Goal: Task Accomplishment & Management: Manage account settings

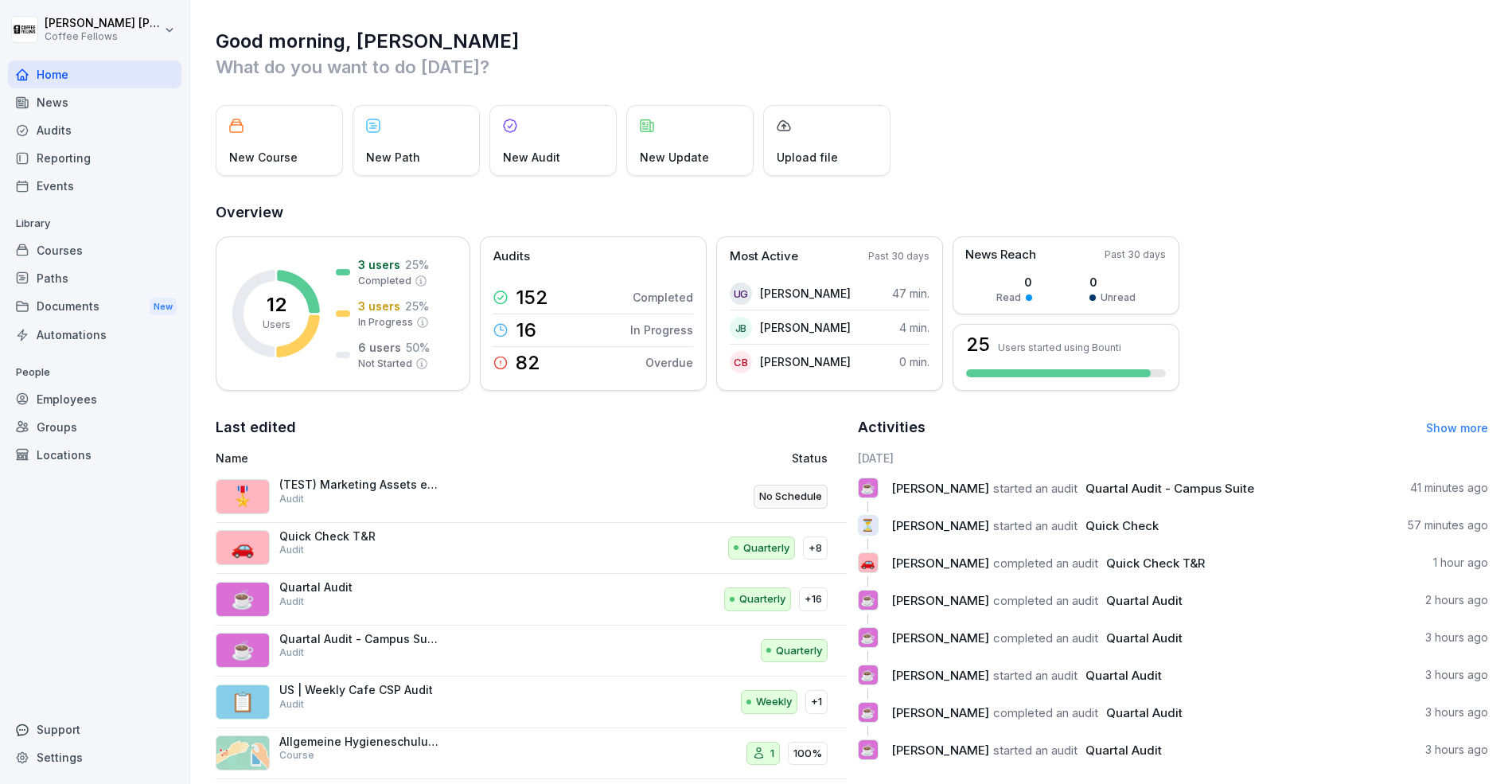
click at [399, 500] on div "(TEST) Marketing Assets erfassen Audit" at bounding box center [359, 491] width 159 height 28
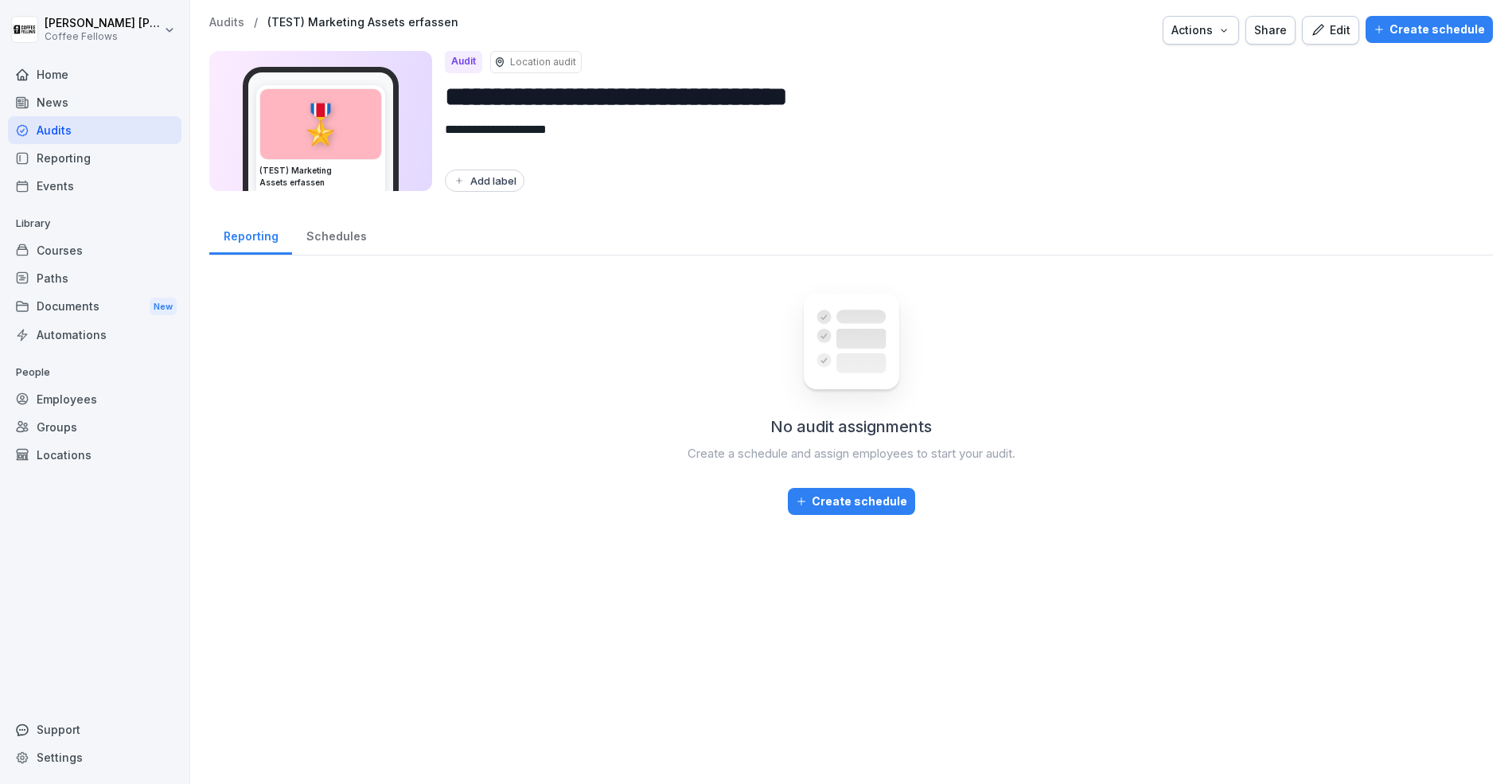
click at [327, 231] on div "Schedules" at bounding box center [335, 234] width 88 height 41
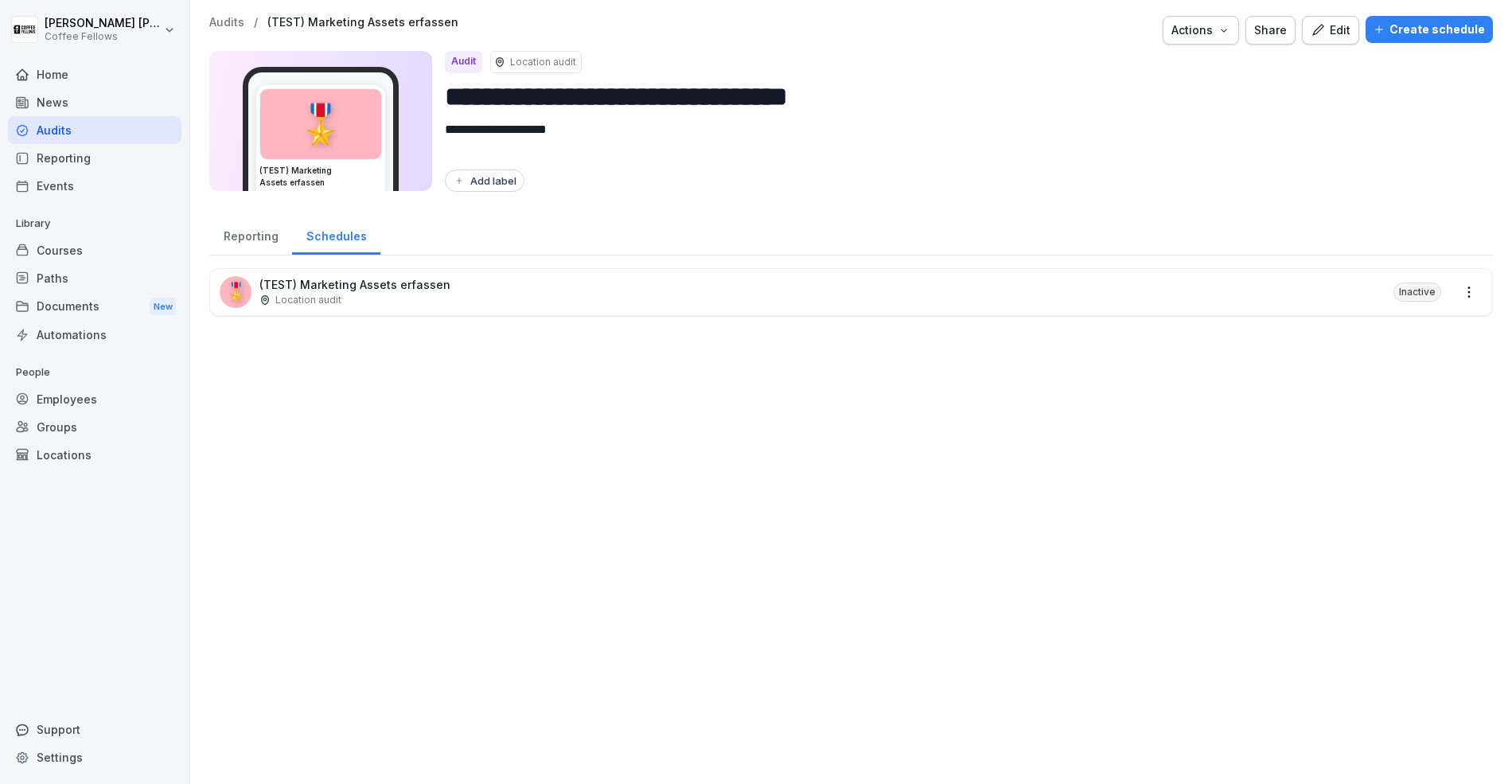
click at [257, 245] on div "Reporting" at bounding box center [250, 234] width 82 height 41
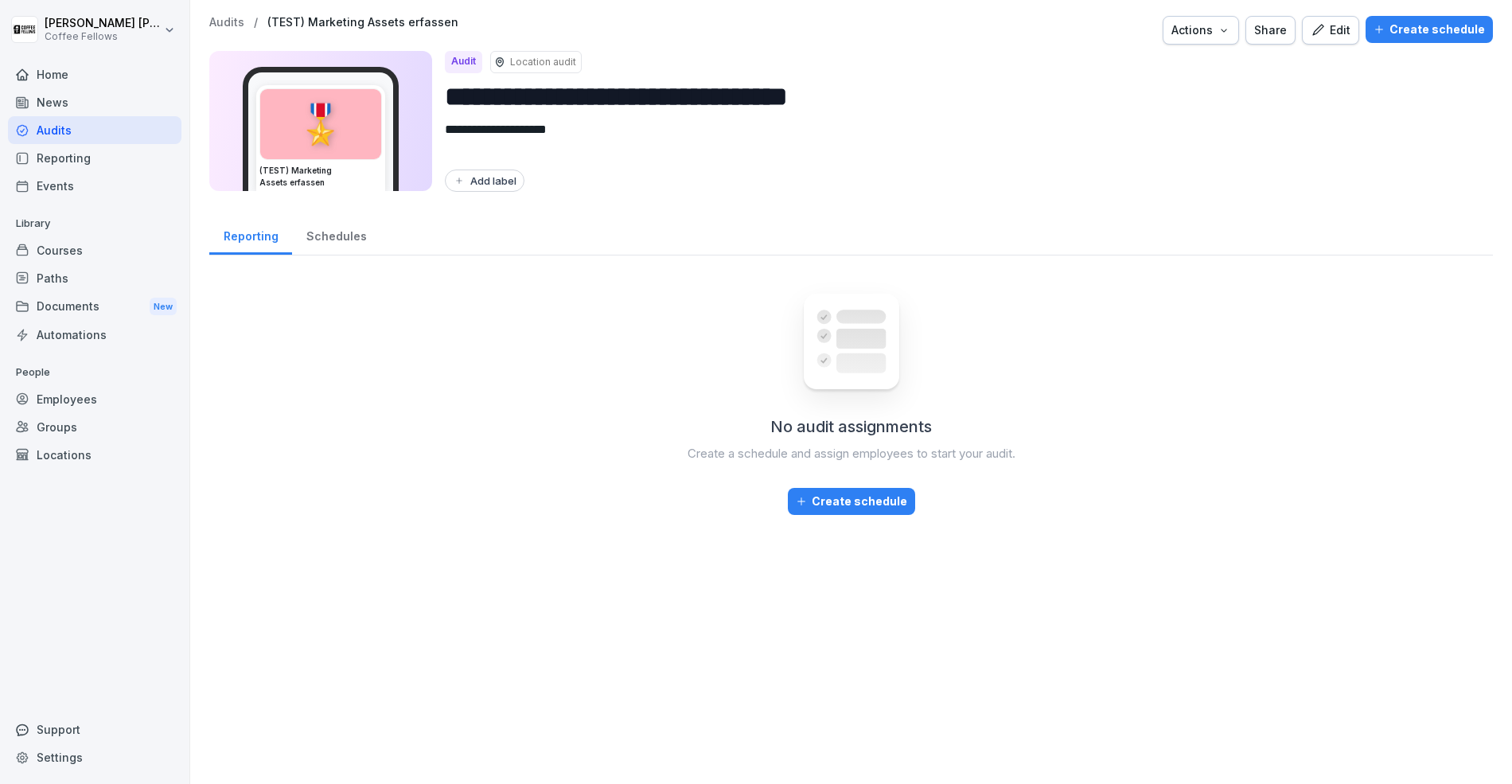
click at [1337, 34] on div "Edit" at bounding box center [1331, 30] width 40 height 17
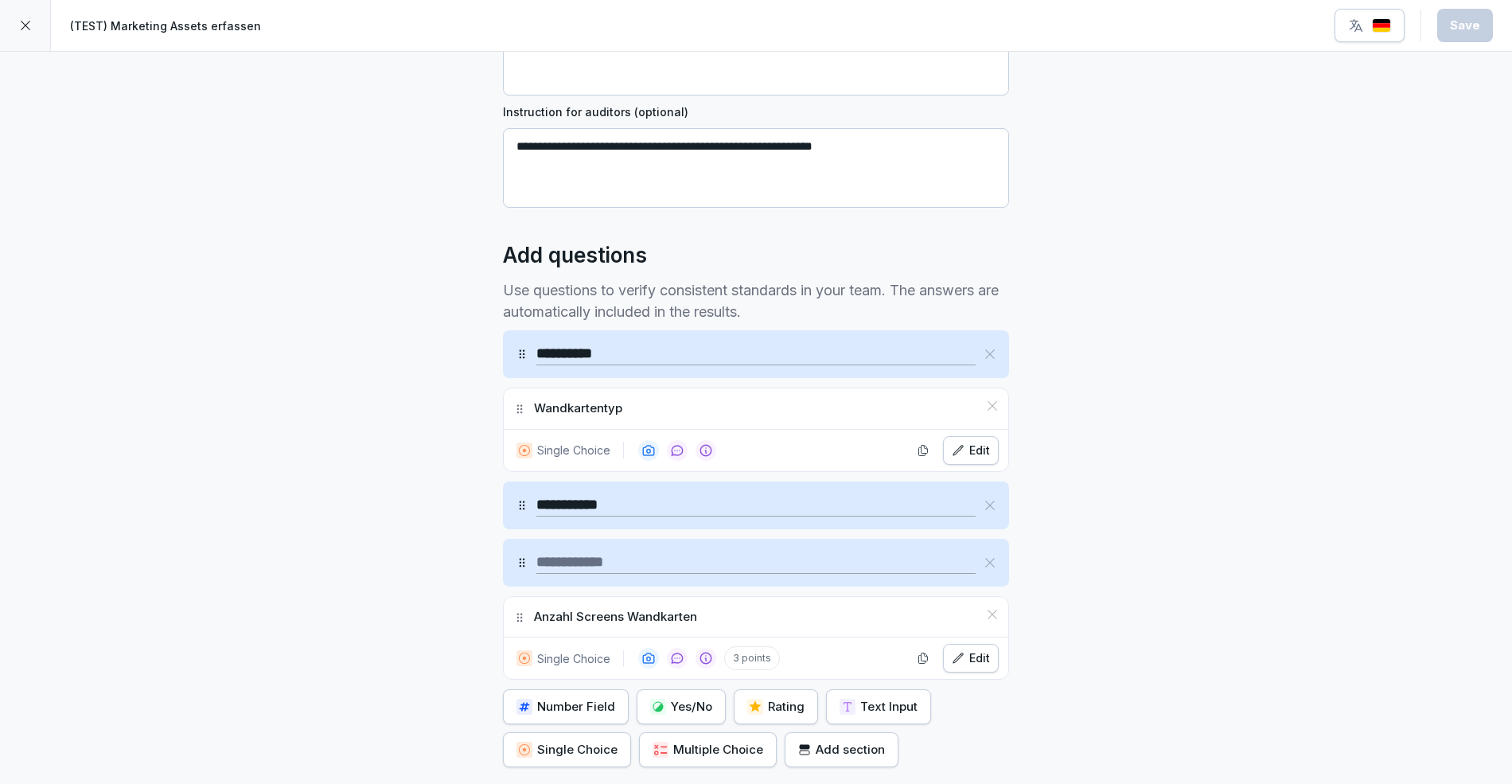
scroll to position [391, 0]
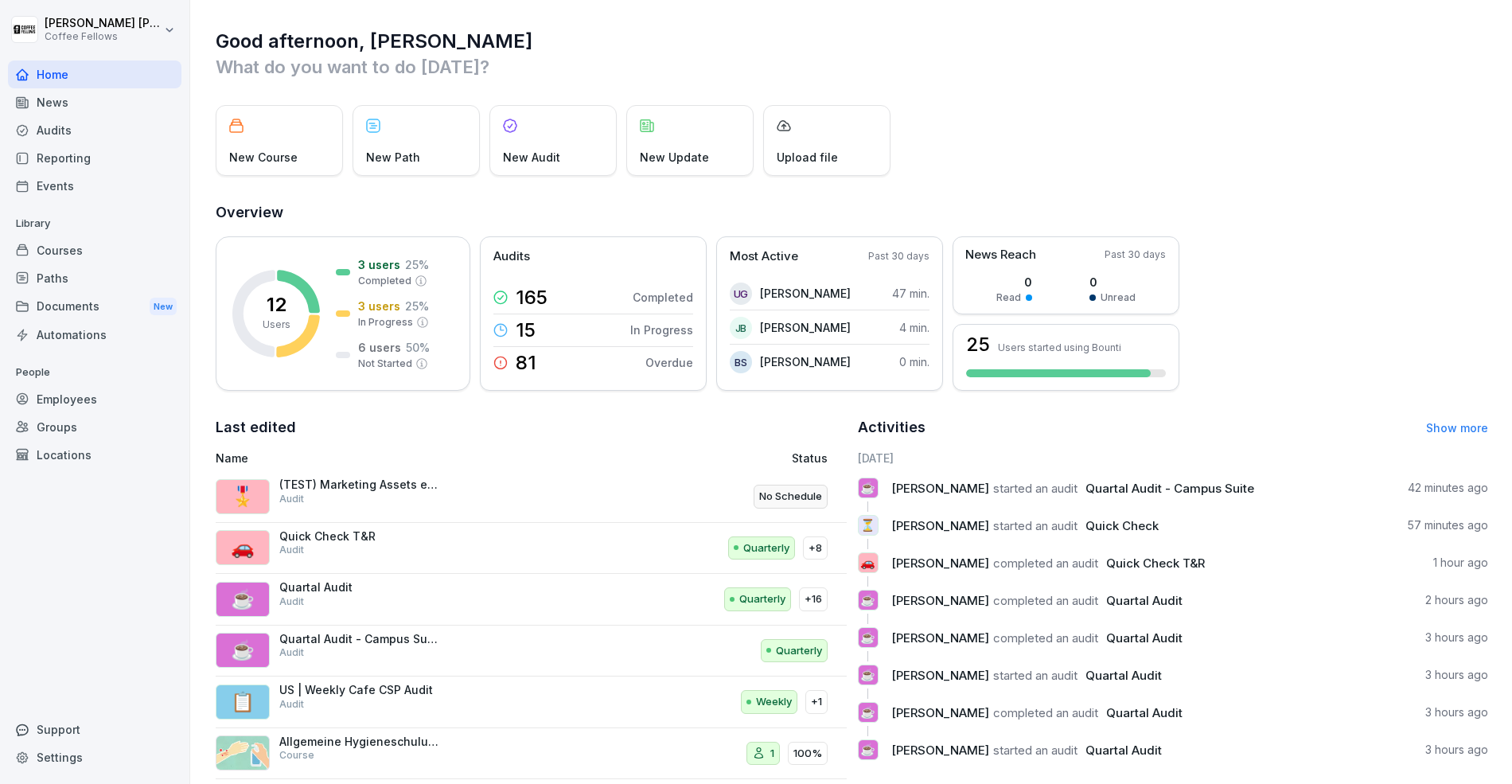
scroll to position [21, 0]
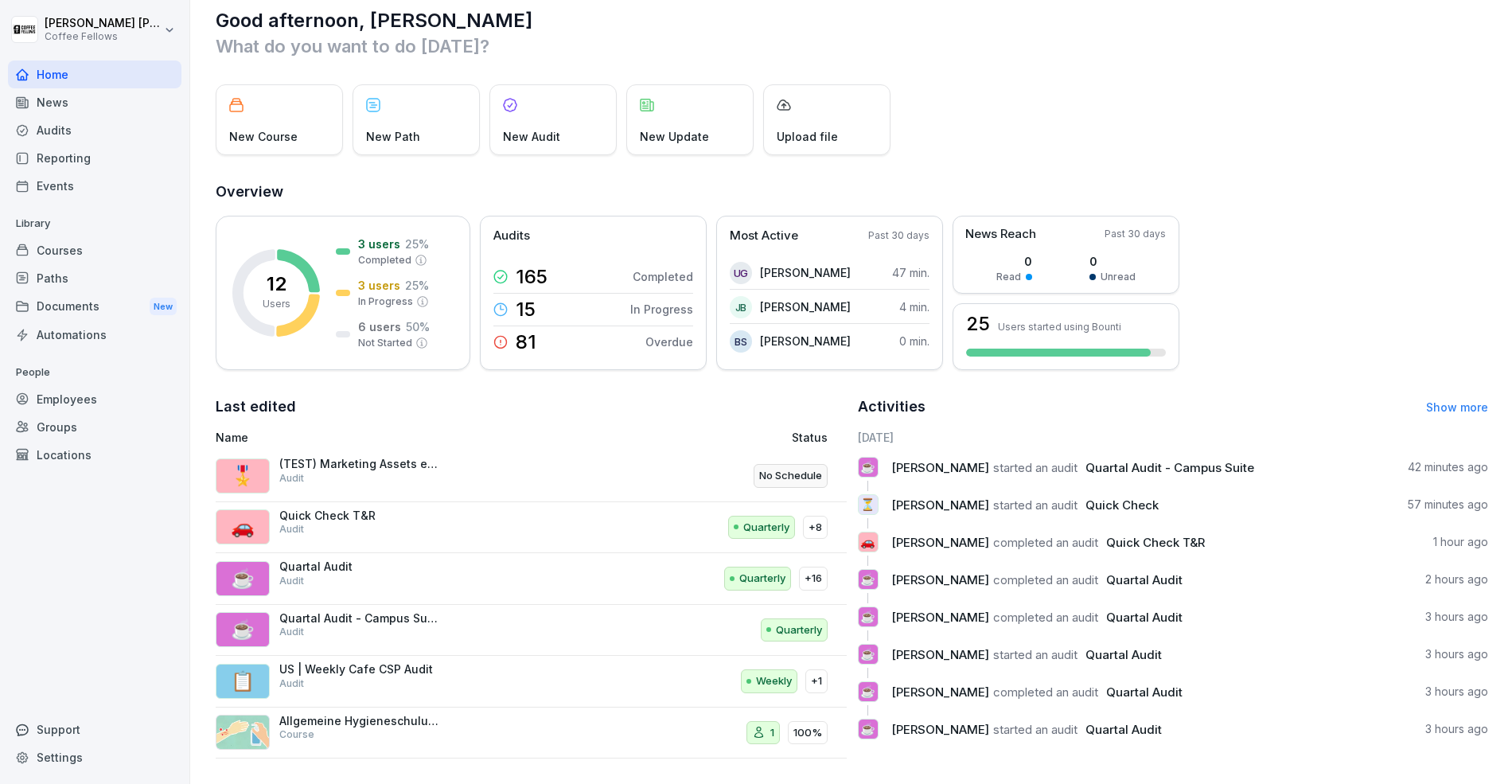
click at [81, 276] on div "Paths" at bounding box center [94, 277] width 173 height 27
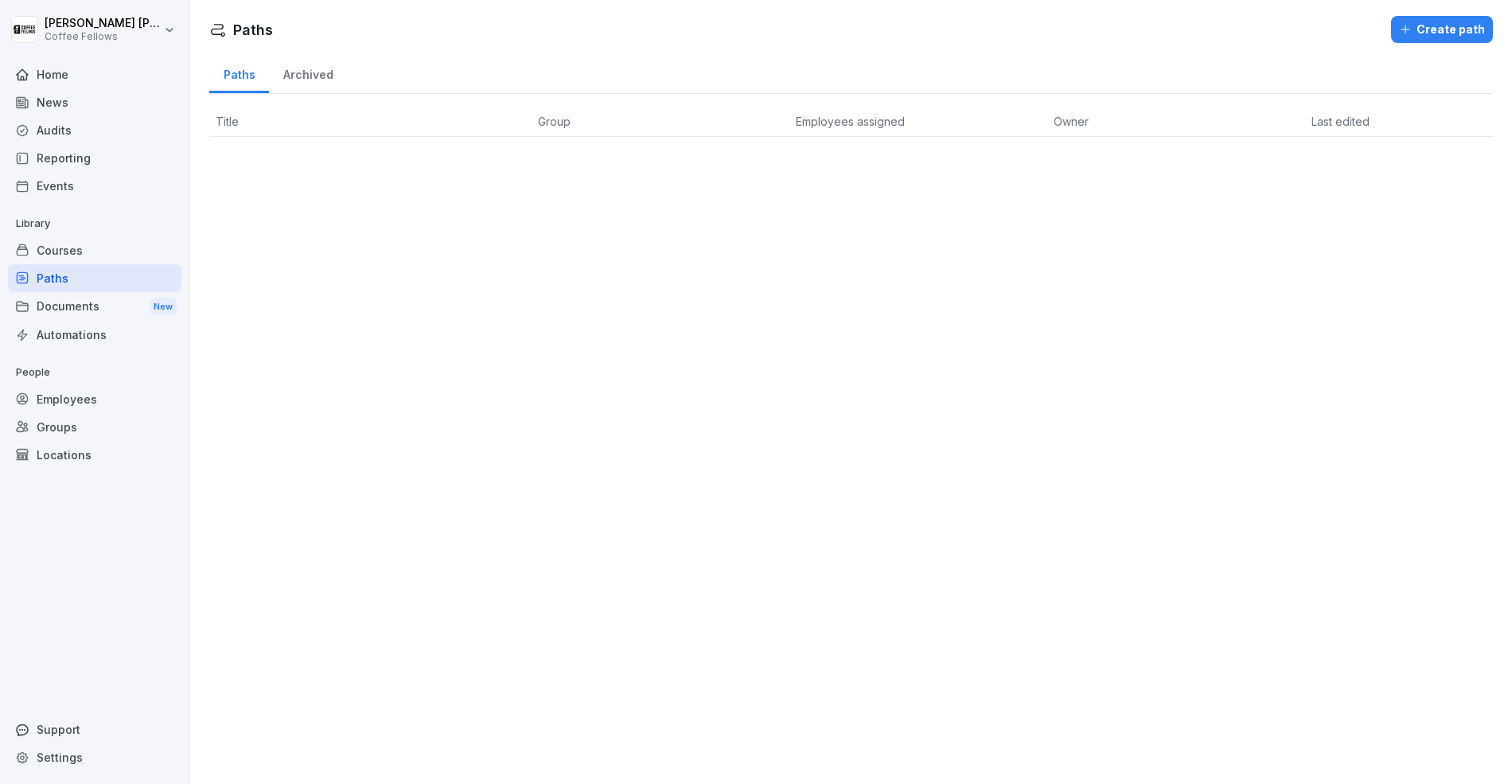
click at [82, 246] on div "Courses" at bounding box center [94, 250] width 173 height 27
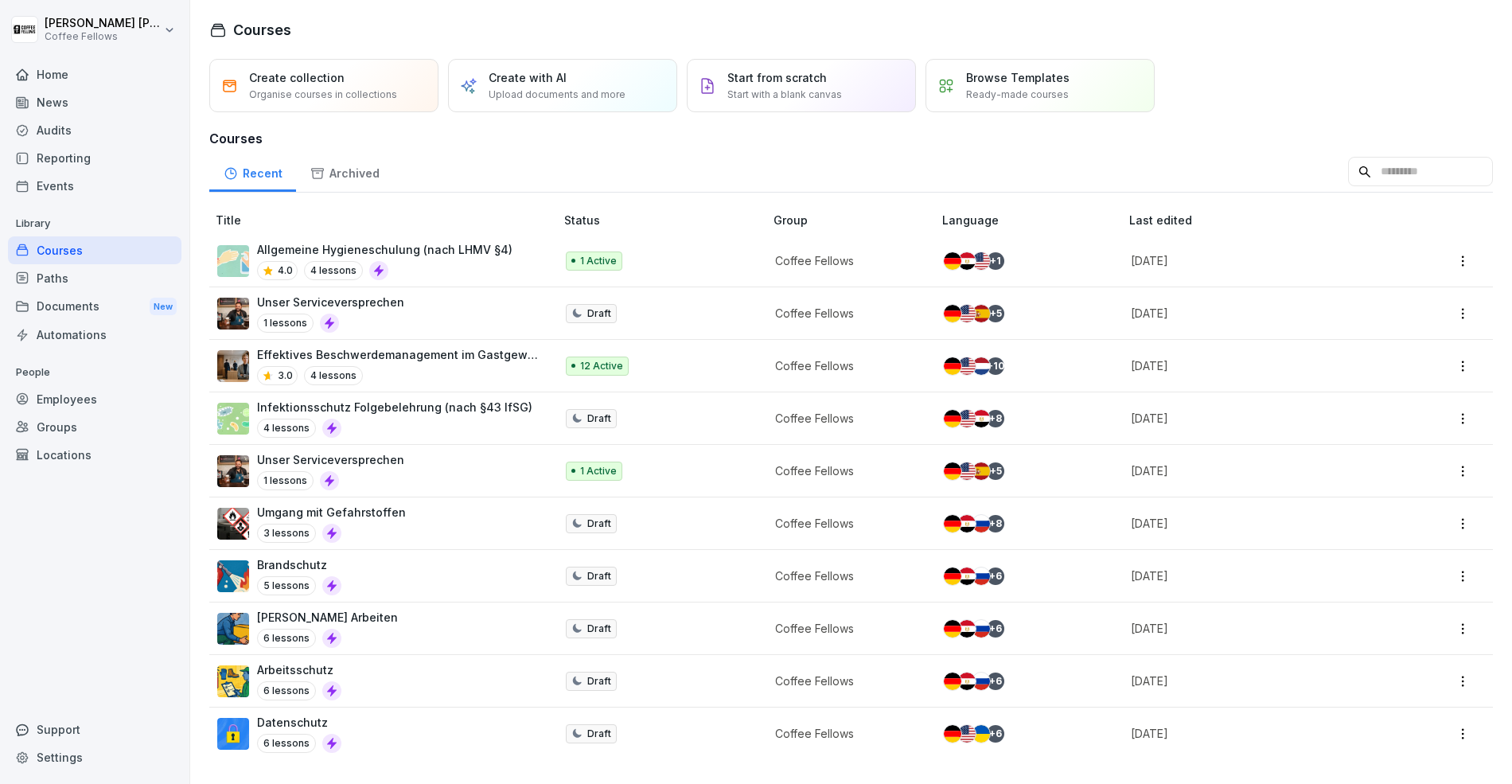
click at [649, 266] on div "1 Active" at bounding box center [657, 261] width 182 height 19
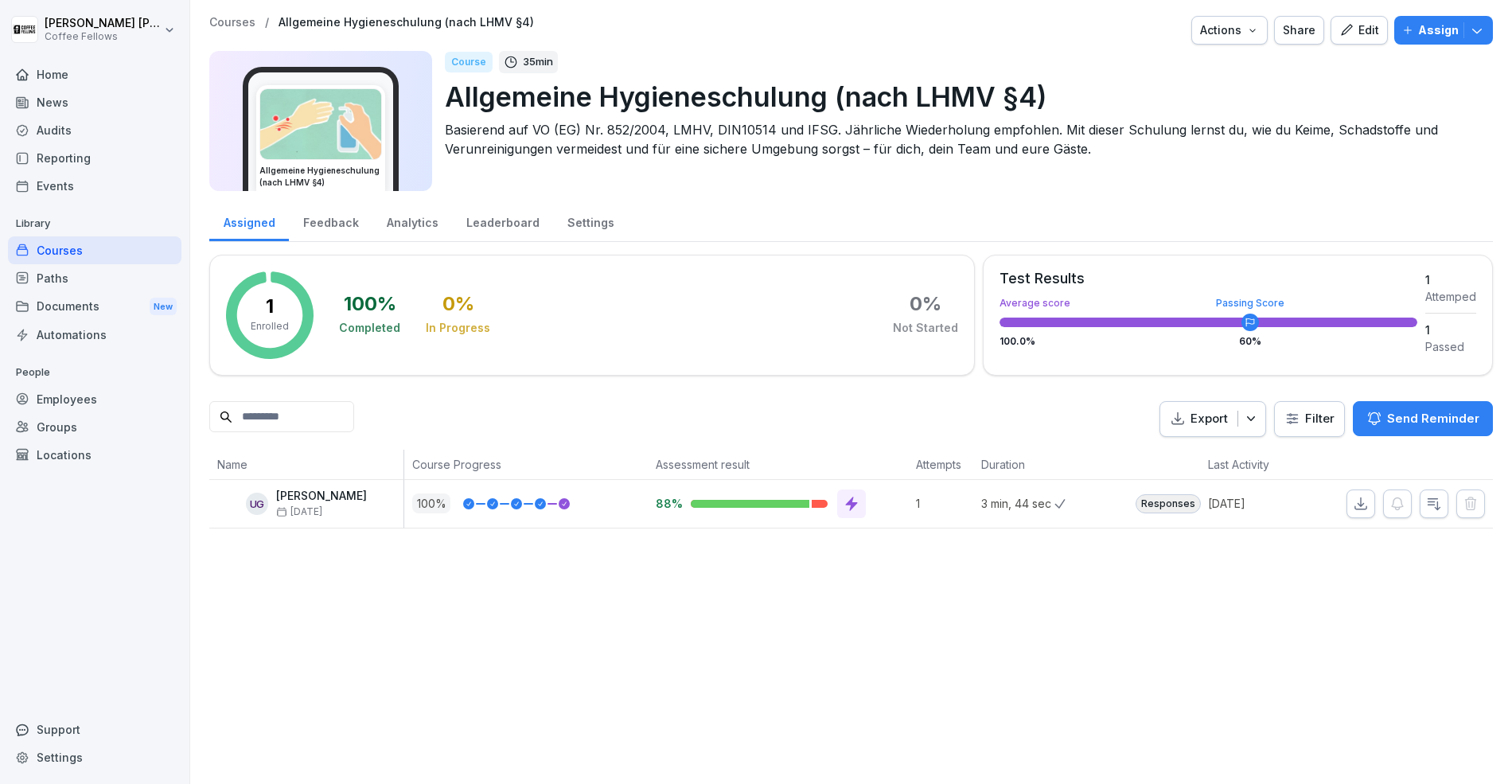
click at [321, 219] on div "Feedback" at bounding box center [331, 221] width 83 height 41
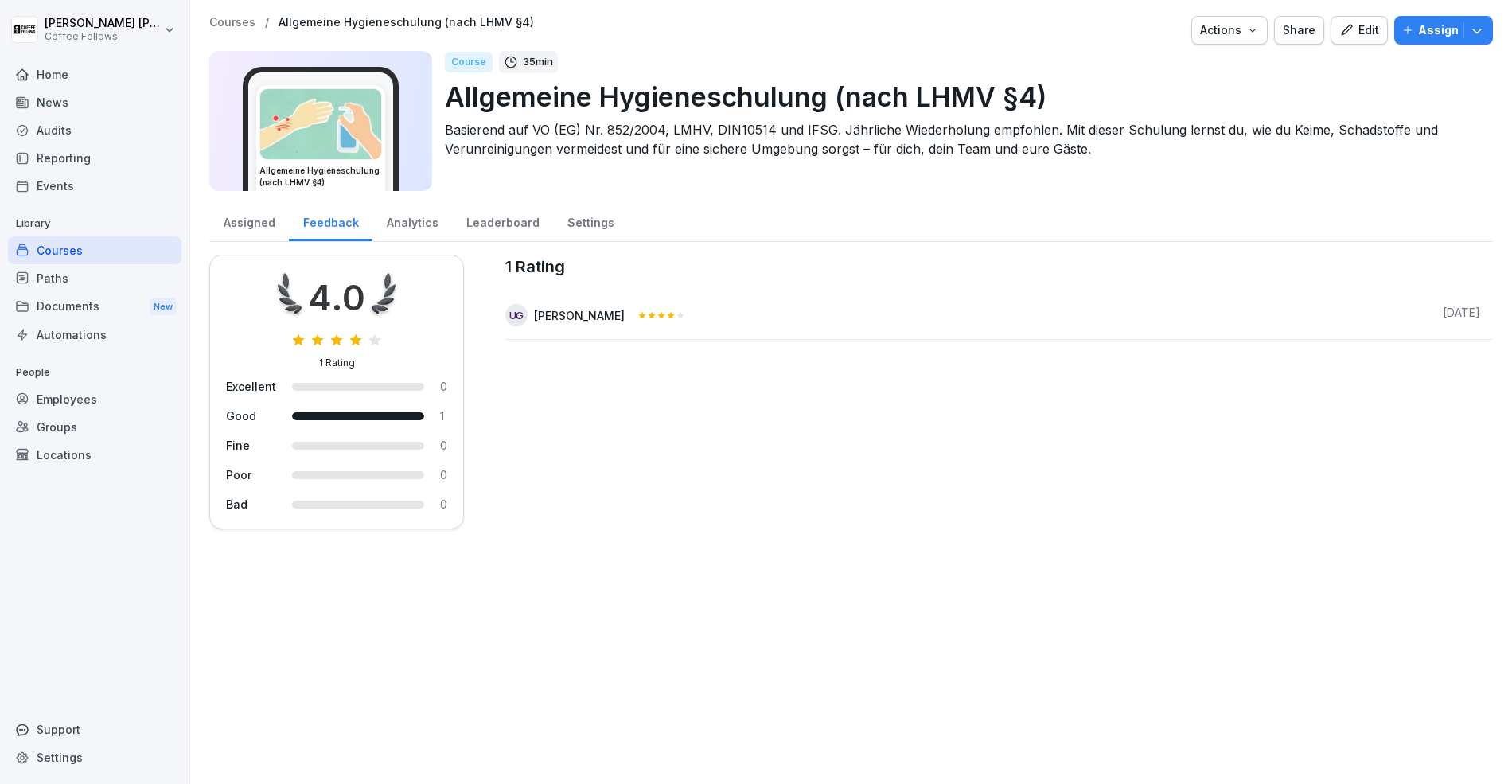
click at [263, 236] on div "Assigned" at bounding box center [249, 221] width 80 height 41
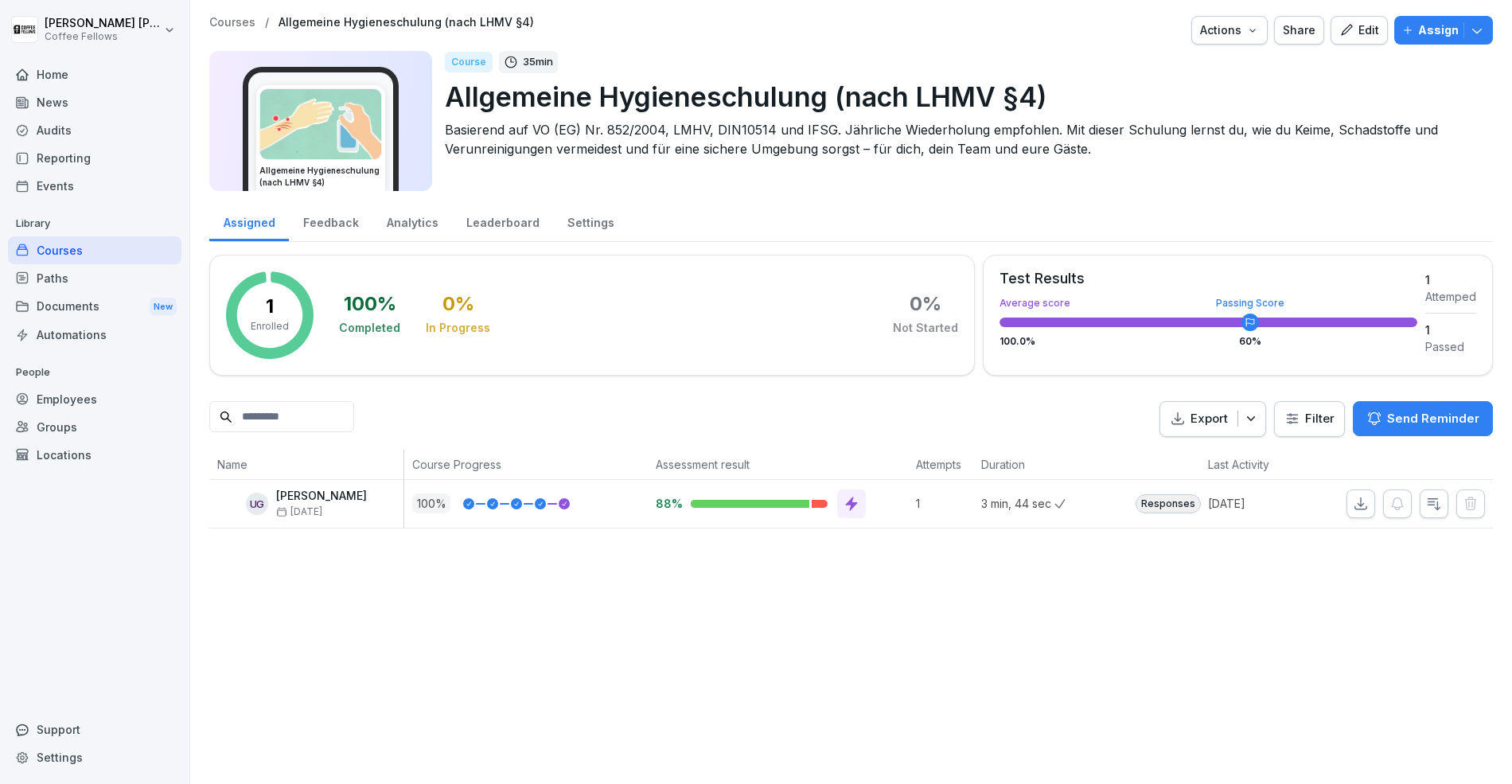
click at [585, 223] on div "Settings" at bounding box center [590, 221] width 75 height 41
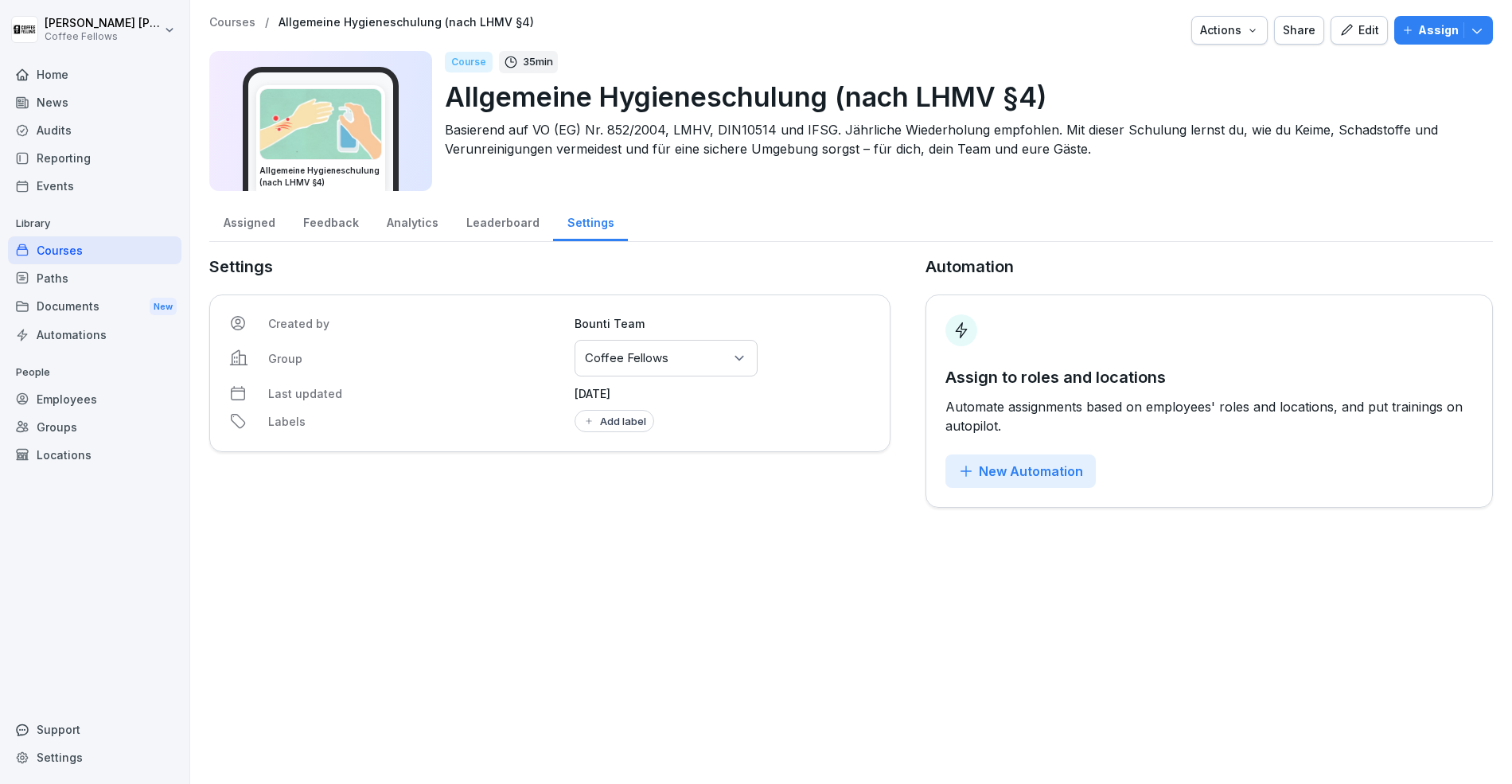
click at [483, 228] on div "Leaderboard" at bounding box center [502, 221] width 101 height 41
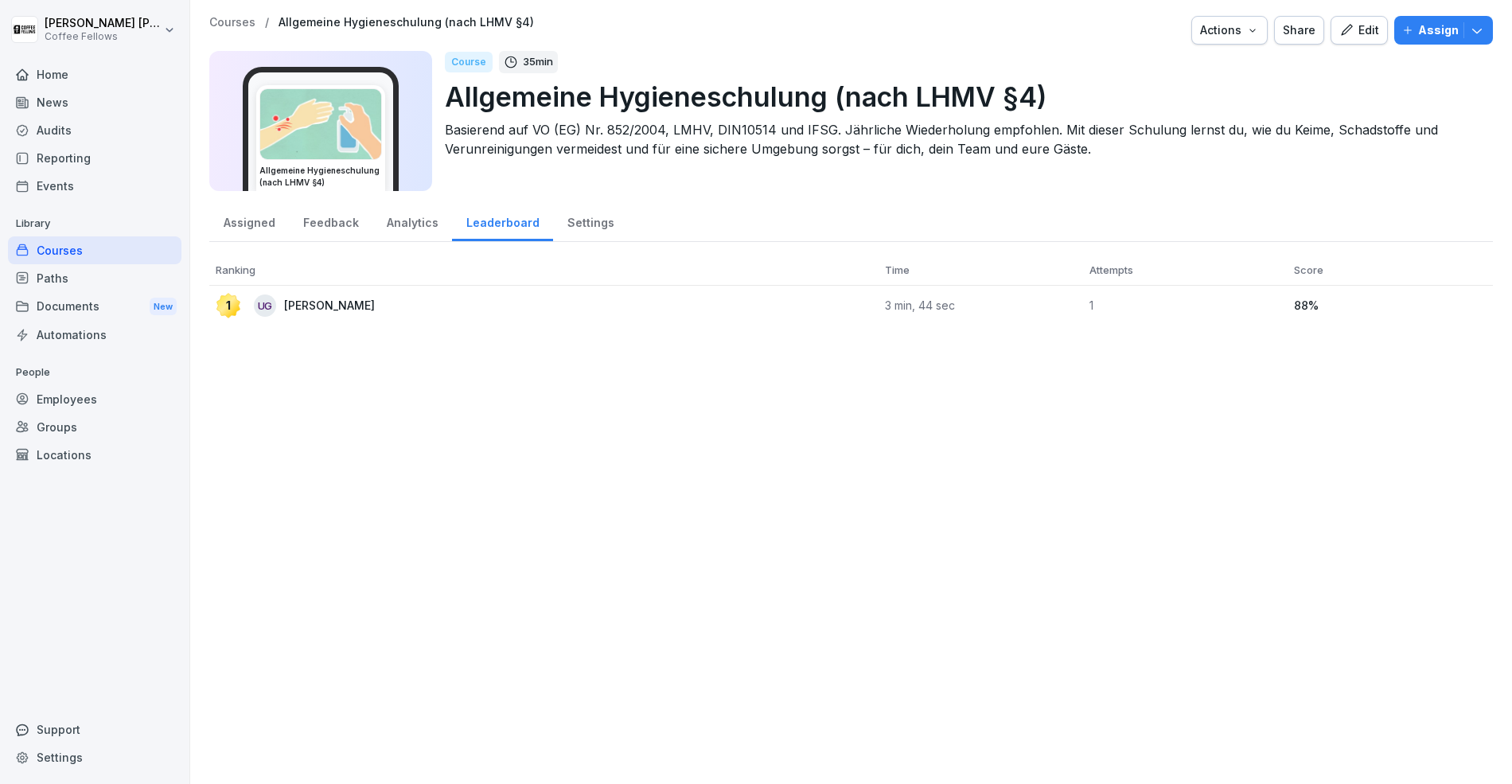
click at [393, 222] on div "Analytics" at bounding box center [412, 221] width 80 height 41
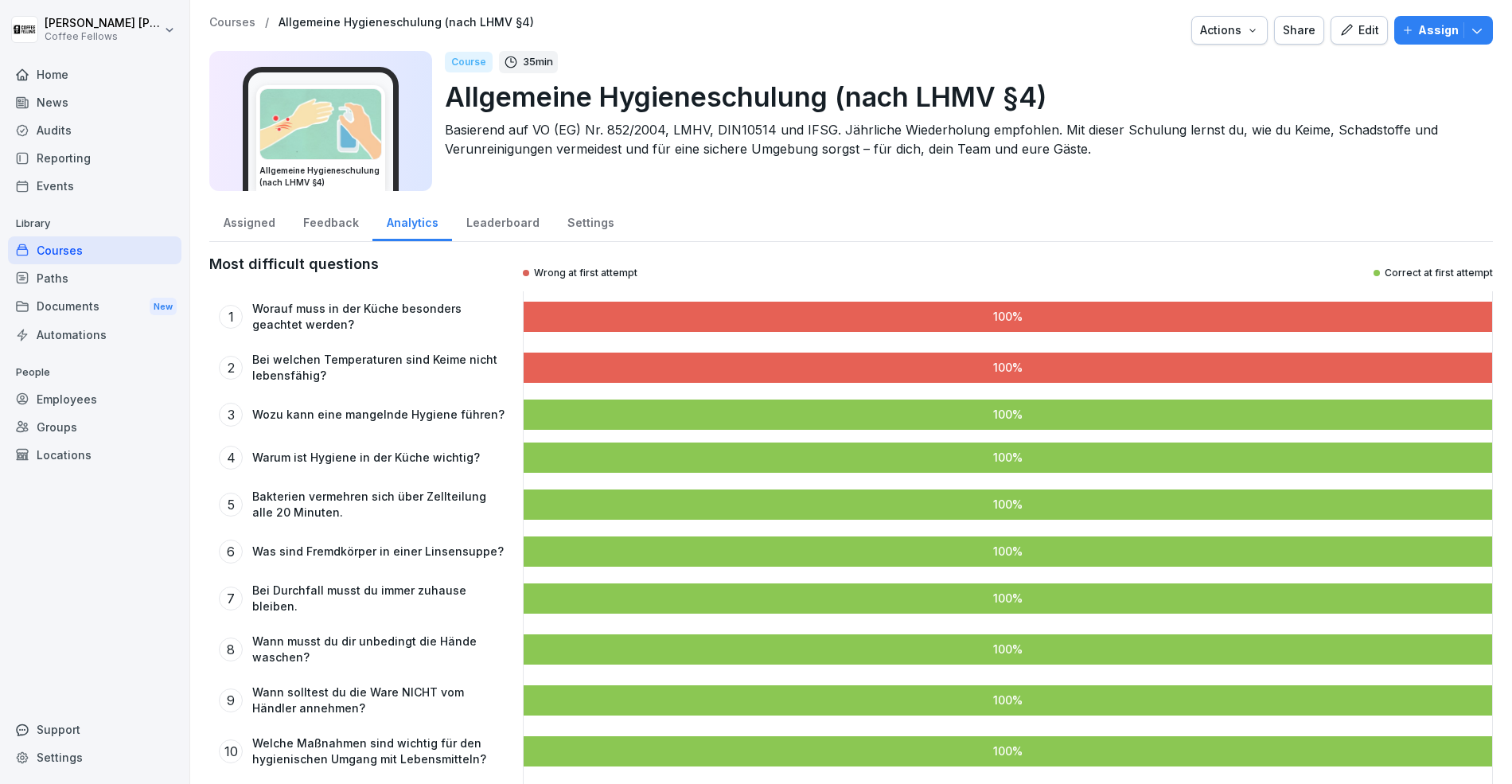
click at [301, 226] on div "Feedback" at bounding box center [331, 221] width 83 height 41
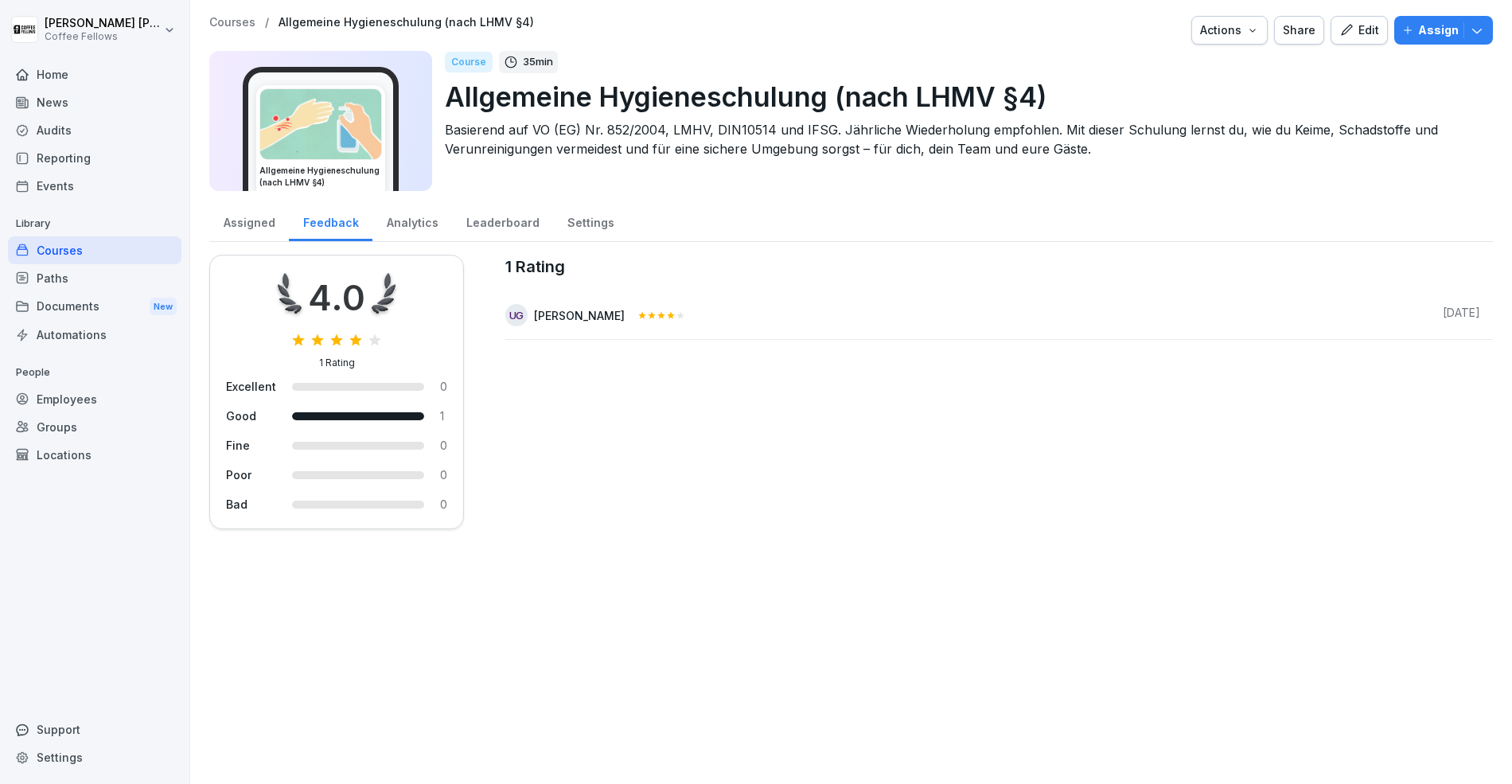
click at [239, 228] on div "Assigned" at bounding box center [249, 221] width 80 height 41
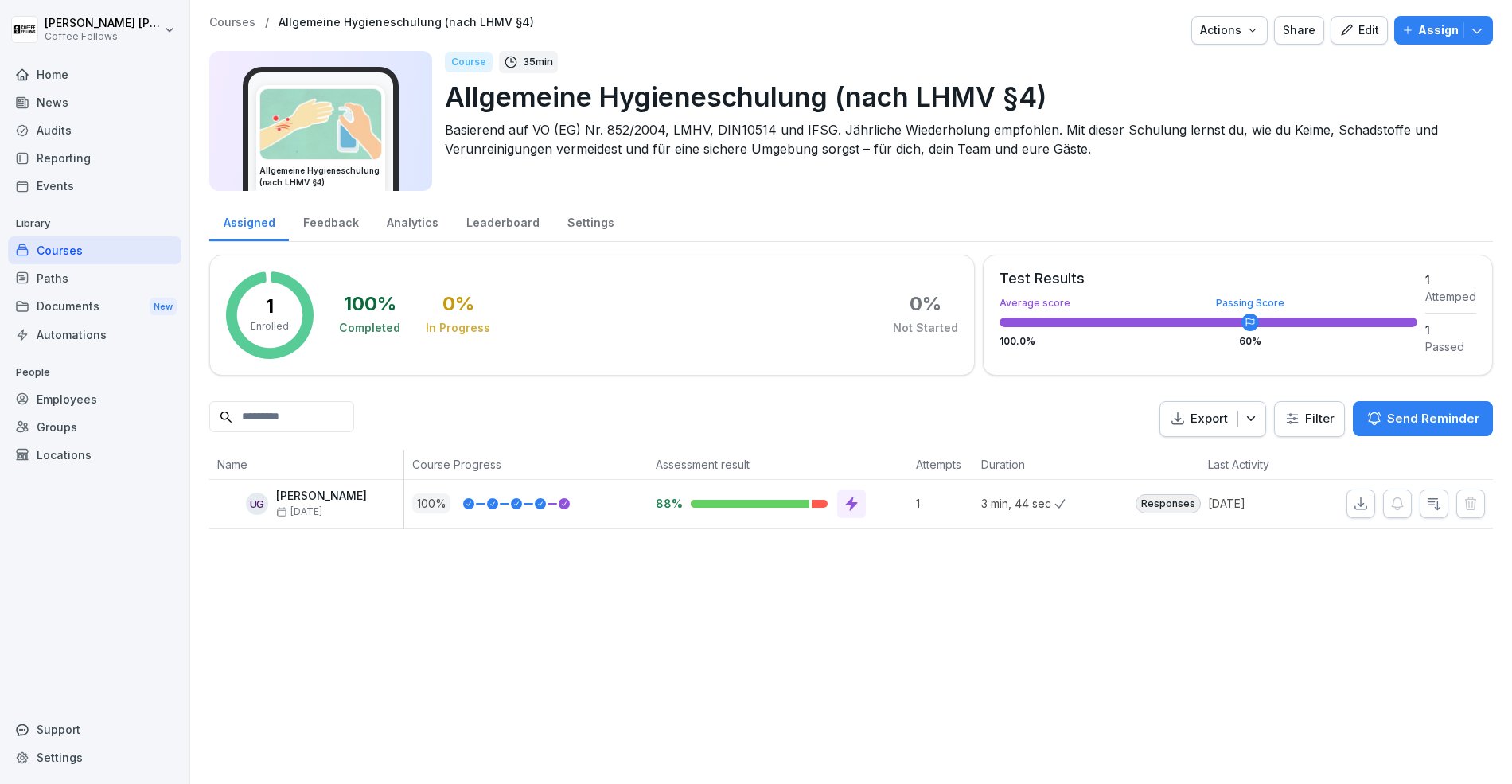
click at [1450, 34] on p "Assign" at bounding box center [1438, 30] width 41 height 17
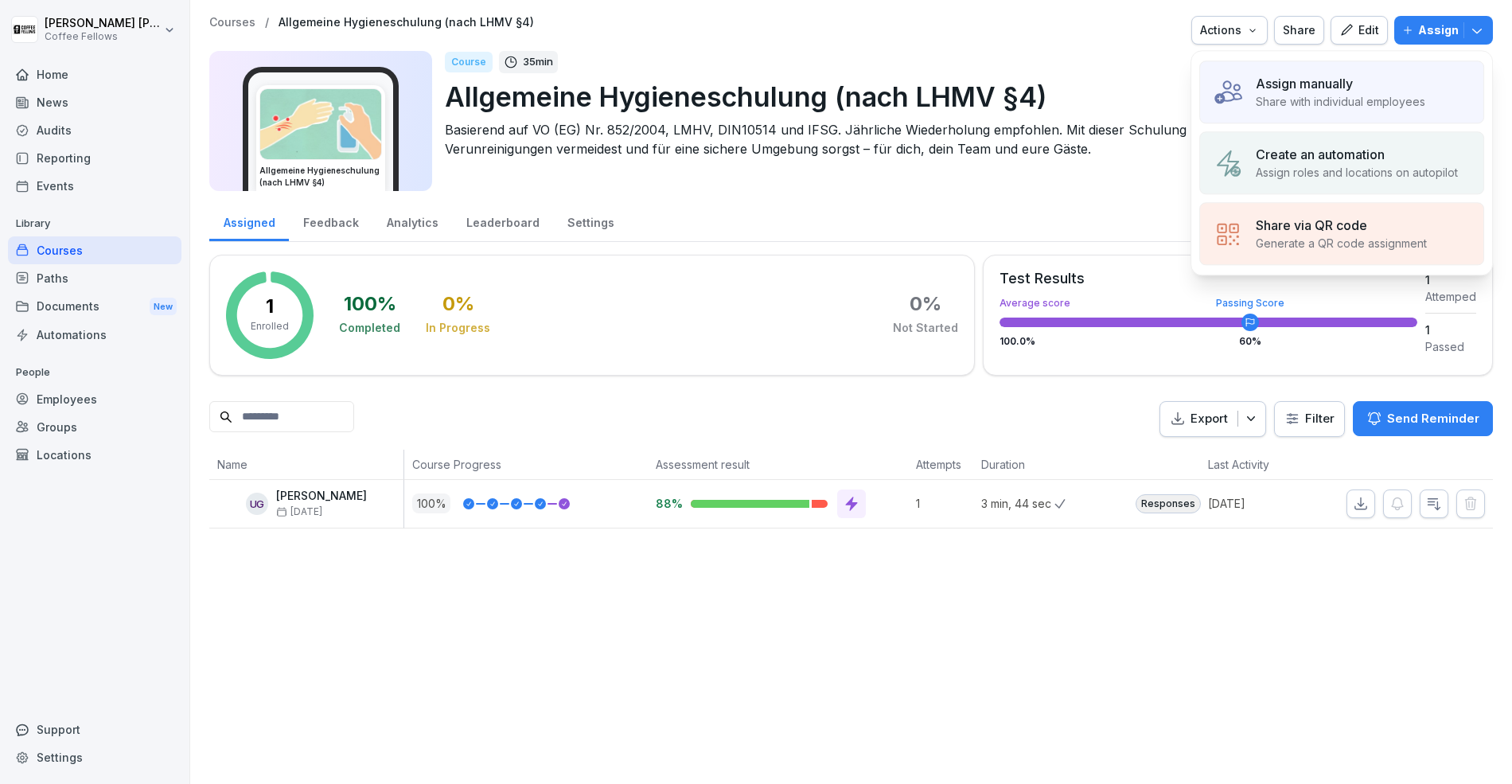
click at [1391, 98] on p "Share with individual employees" at bounding box center [1341, 101] width 170 height 17
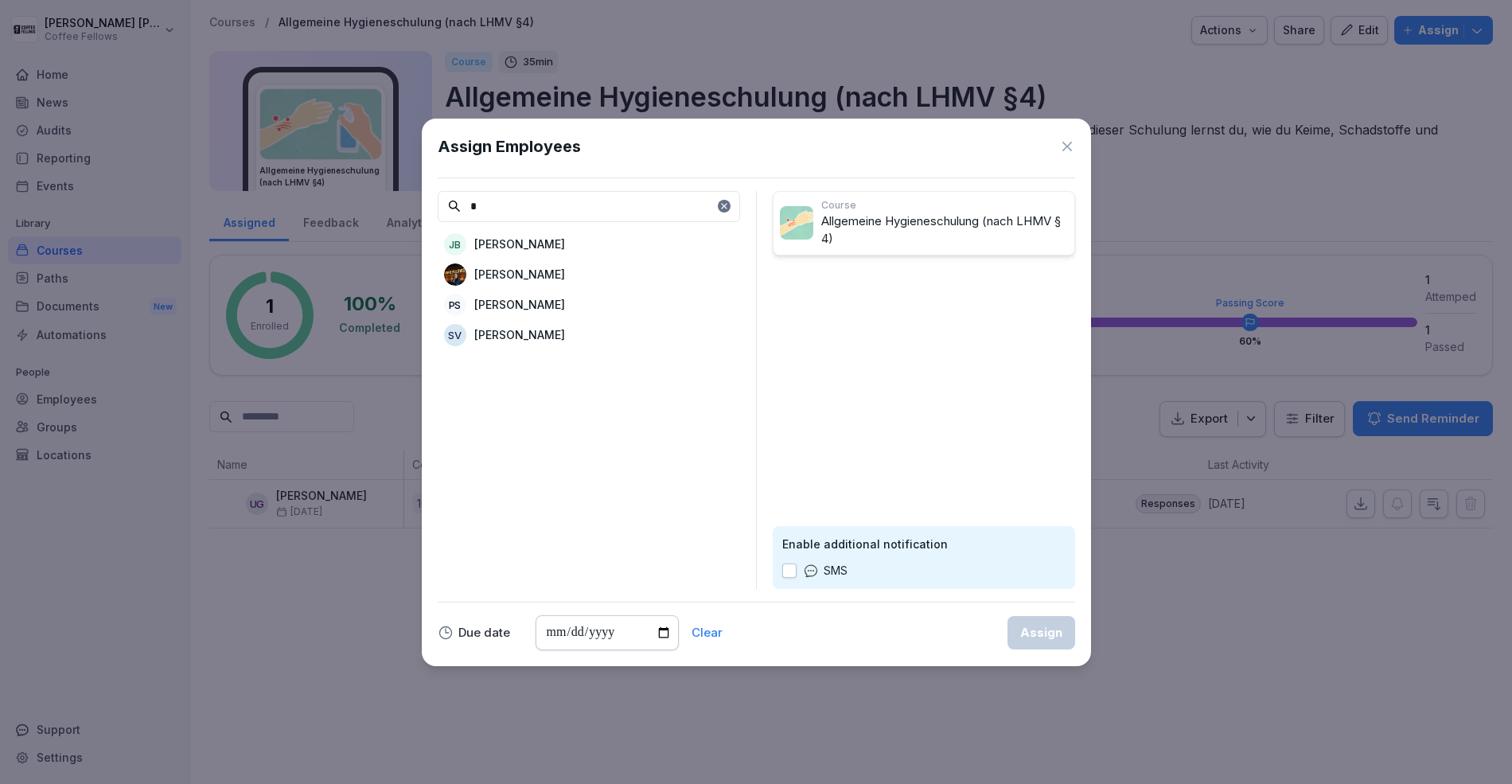
type input "*"
click at [566, 278] on div "[PERSON_NAME]" at bounding box center [588, 275] width 302 height 28
click at [1084, 647] on div "Assign Employees * [PERSON_NAME] PS [PERSON_NAME] SV [PERSON_NAME] Course Allge…" at bounding box center [756, 392] width 670 height 547
click at [1059, 645] on button "Assign" at bounding box center [1041, 632] width 67 height 33
